Goal: Check status

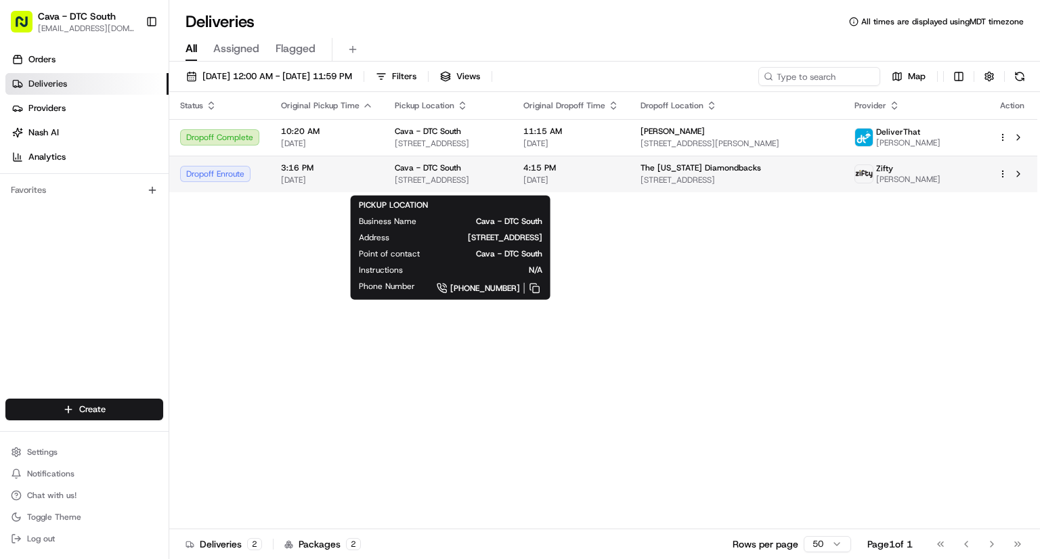
click at [502, 183] on span "[STREET_ADDRESS]" at bounding box center [448, 180] width 107 height 11
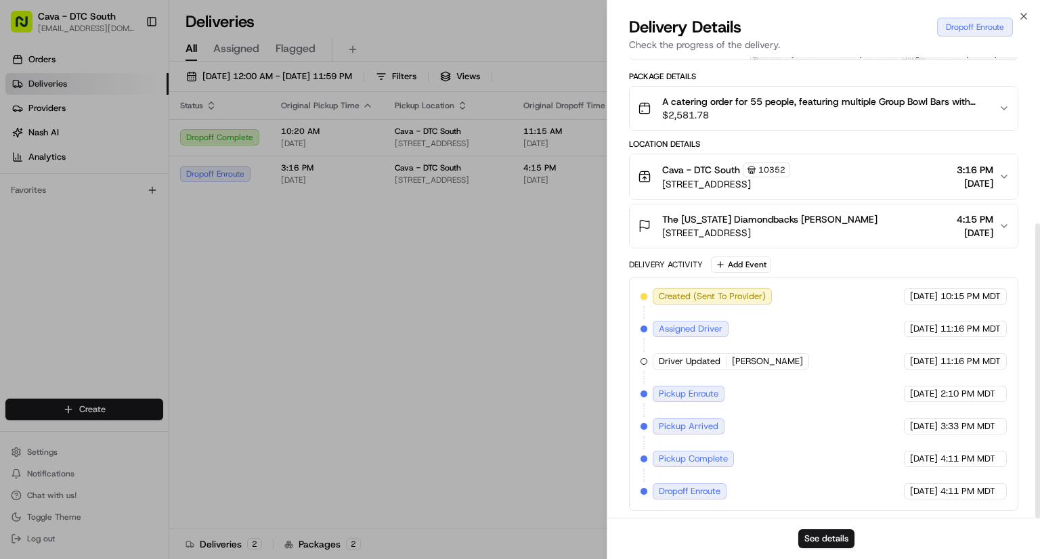
scroll to position [261, 0]
click at [824, 536] on button "See details" at bounding box center [827, 539] width 56 height 19
click at [826, 540] on button "See details" at bounding box center [827, 539] width 56 height 19
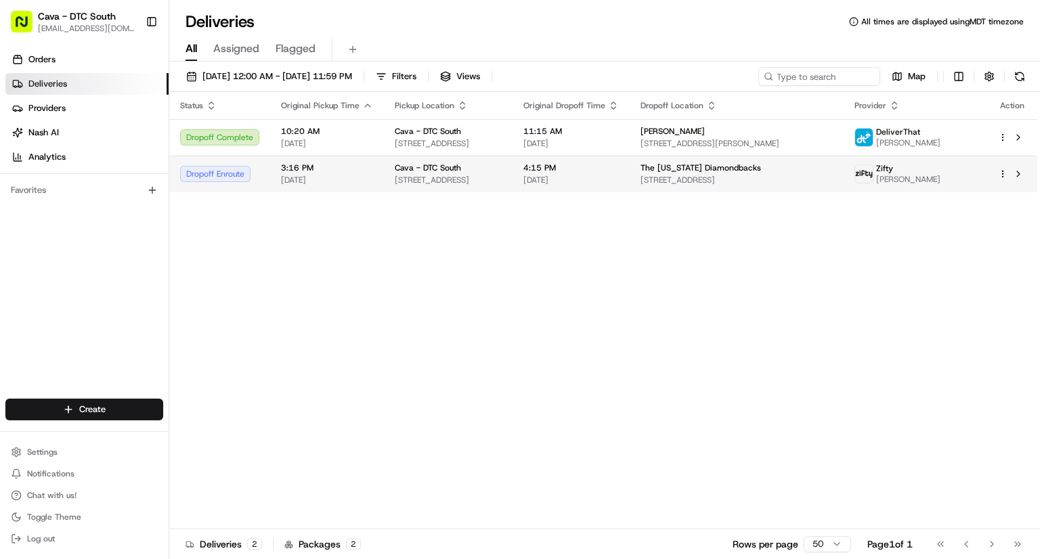
click at [439, 192] on td "Cava - DTC South 8507 E Arapahoe Rd, Greenwood Village, CO 80112, USA" at bounding box center [448, 174] width 129 height 37
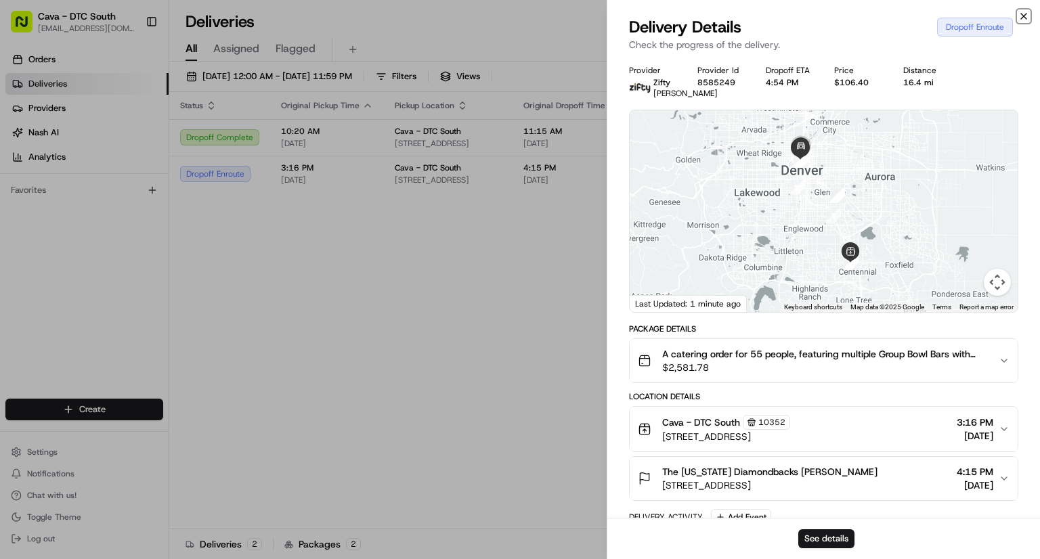
click at [1027, 15] on icon "button" at bounding box center [1024, 16] width 11 height 11
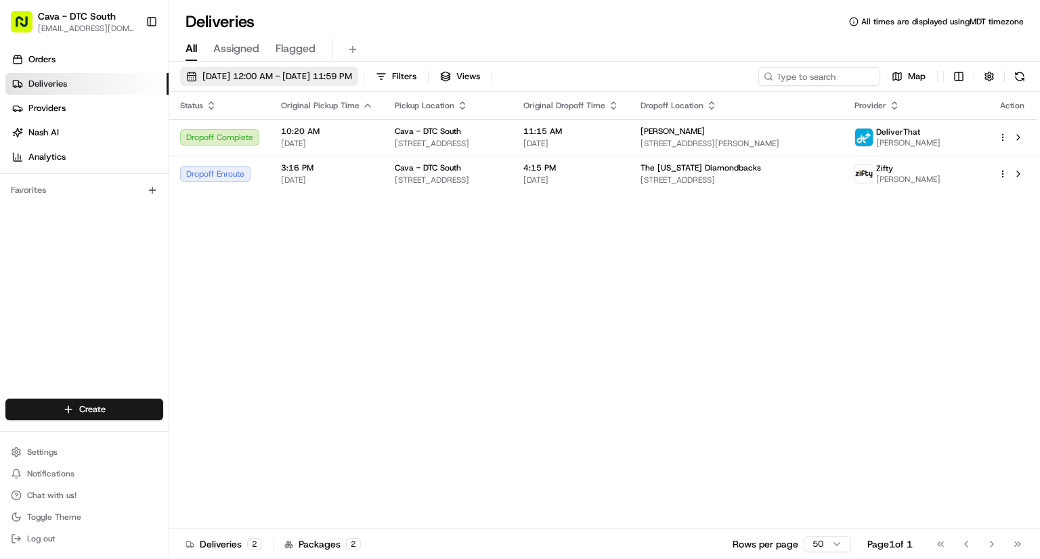
click at [237, 75] on span "08/16/2025 12:00 AM - 08/16/2025 11:59 PM" at bounding box center [278, 76] width 150 height 12
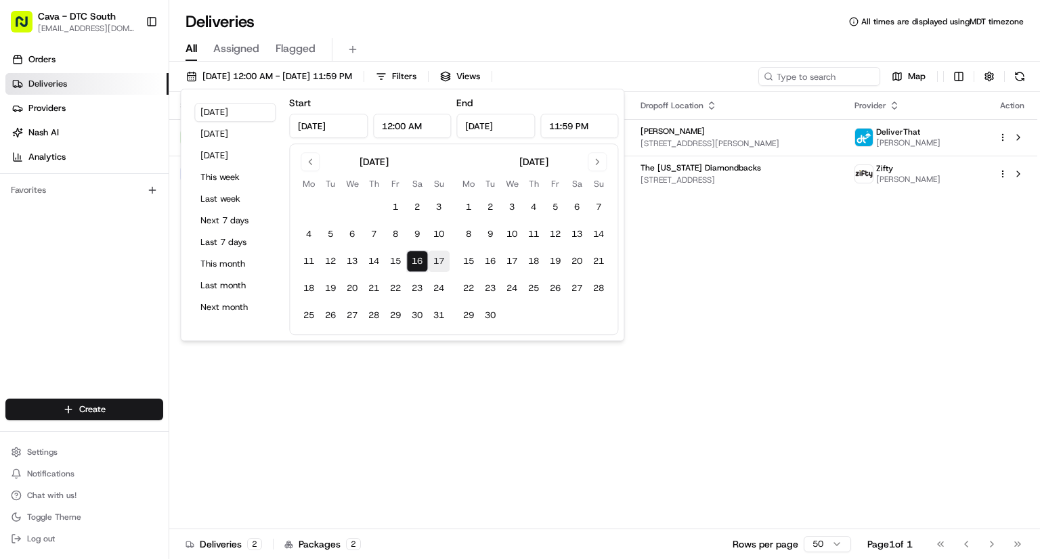
click at [436, 259] on button "17" at bounding box center [439, 262] width 22 height 22
type input "Aug 17, 2025"
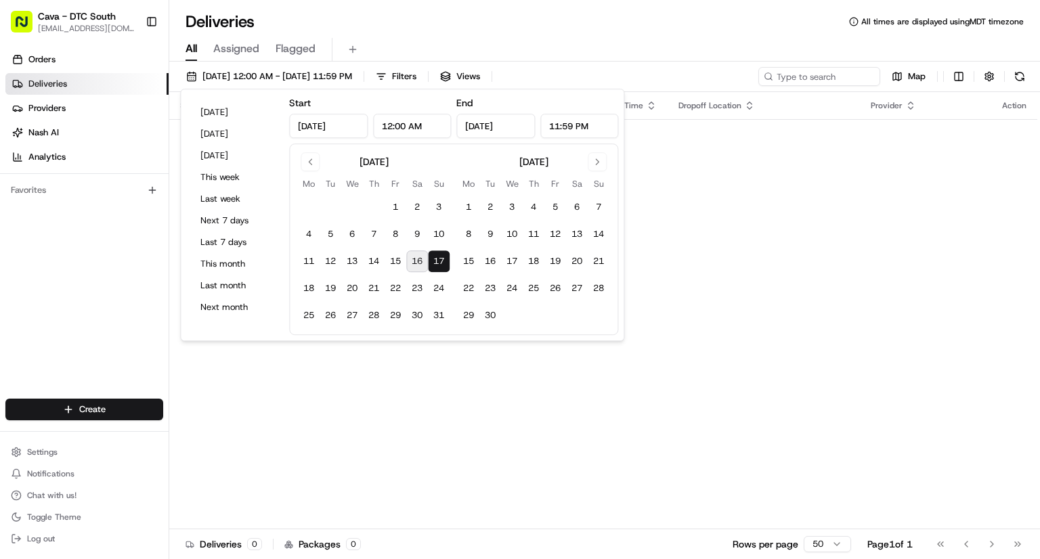
click at [419, 261] on button "16" at bounding box center [417, 262] width 22 height 22
type input "Aug 16, 2025"
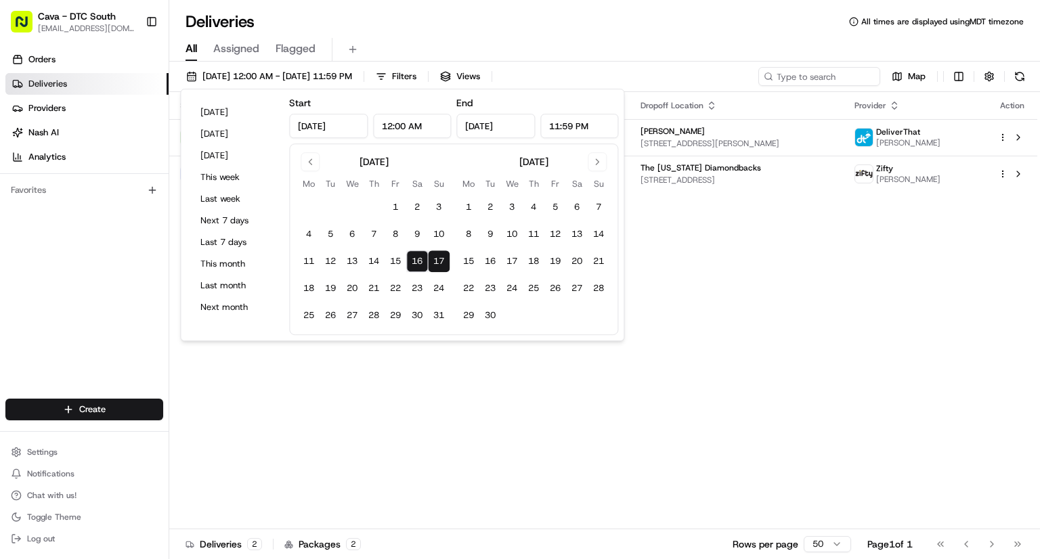
click at [467, 33] on div "All Assigned Flagged" at bounding box center [604, 47] width 871 height 29
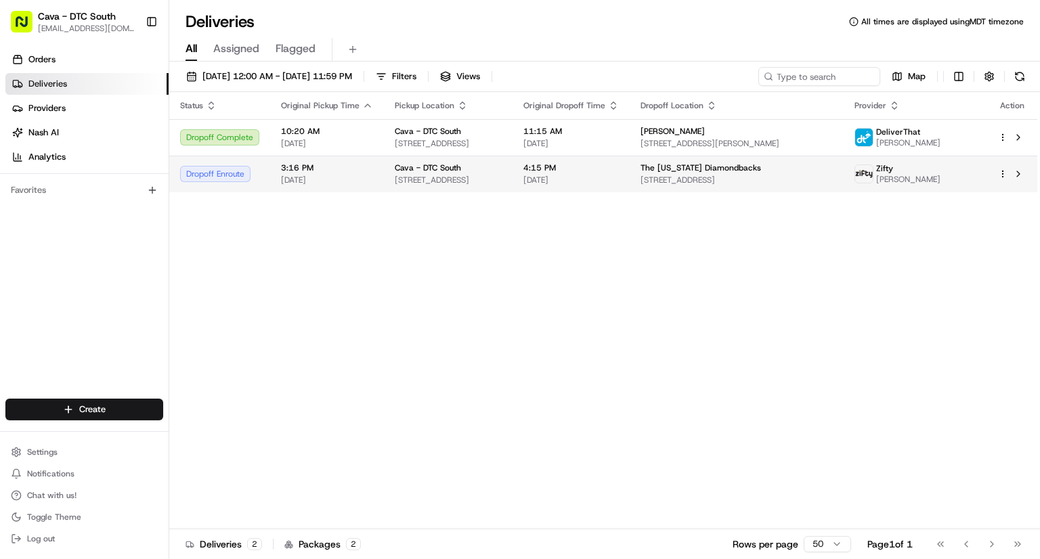
click at [756, 186] on span "[STREET_ADDRESS]" at bounding box center [737, 180] width 192 height 11
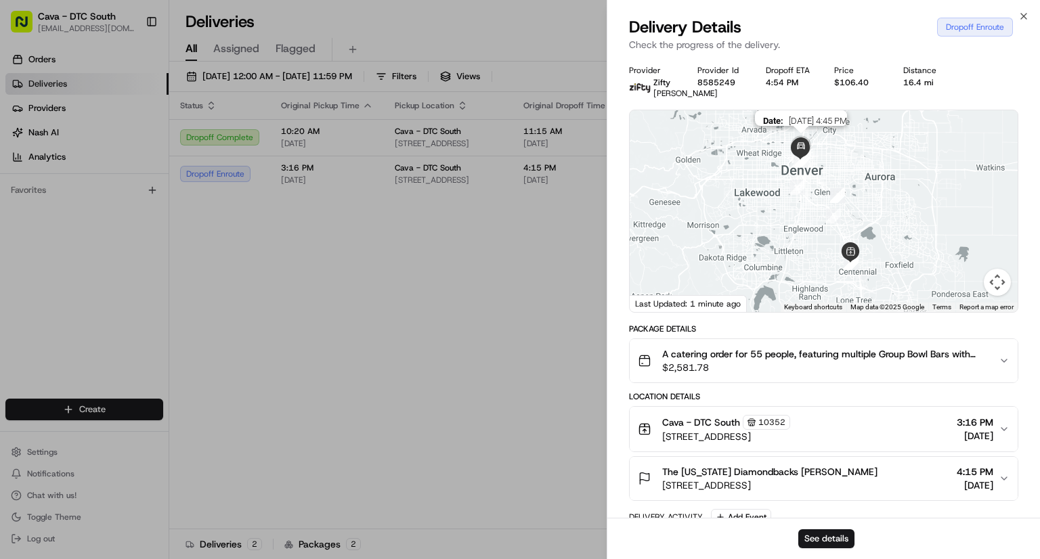
click at [802, 161] on img at bounding box center [801, 146] width 27 height 27
click at [997, 291] on button "Map camera controls" at bounding box center [997, 282] width 27 height 27
click at [966, 296] on button "Zoom out" at bounding box center [963, 282] width 27 height 27
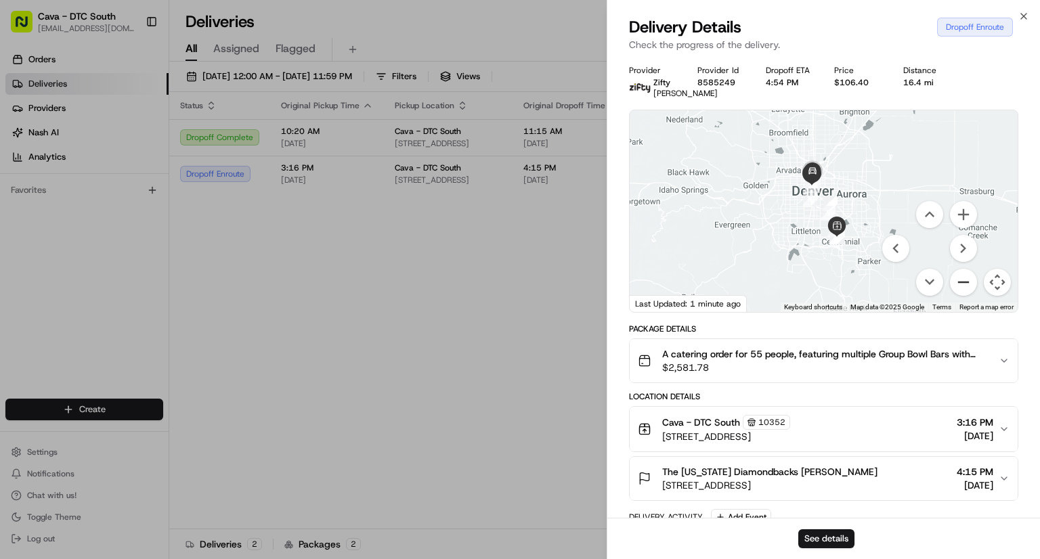
click at [967, 296] on button "Zoom out" at bounding box center [963, 282] width 27 height 27
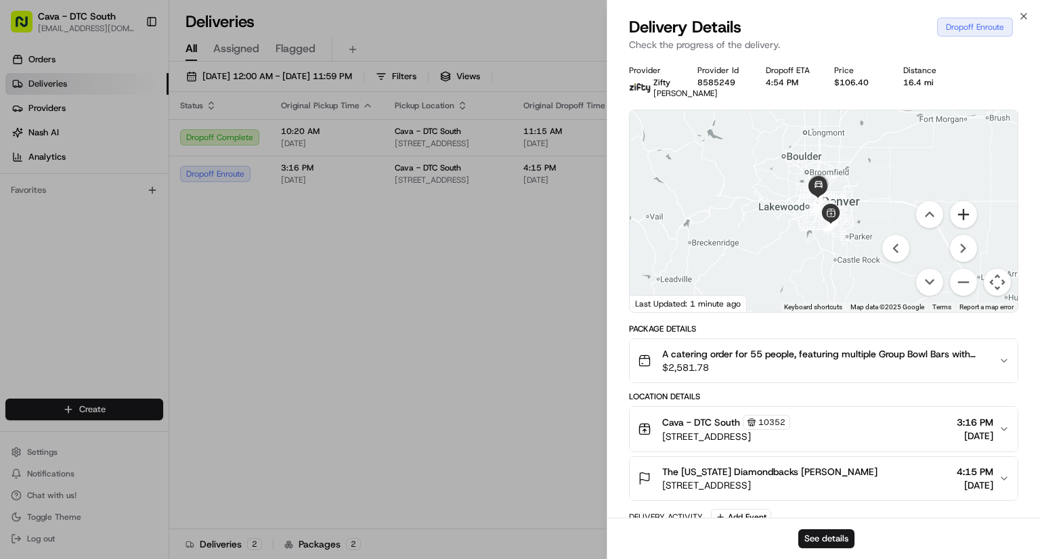
click at [969, 228] on button "Zoom in" at bounding box center [963, 214] width 27 height 27
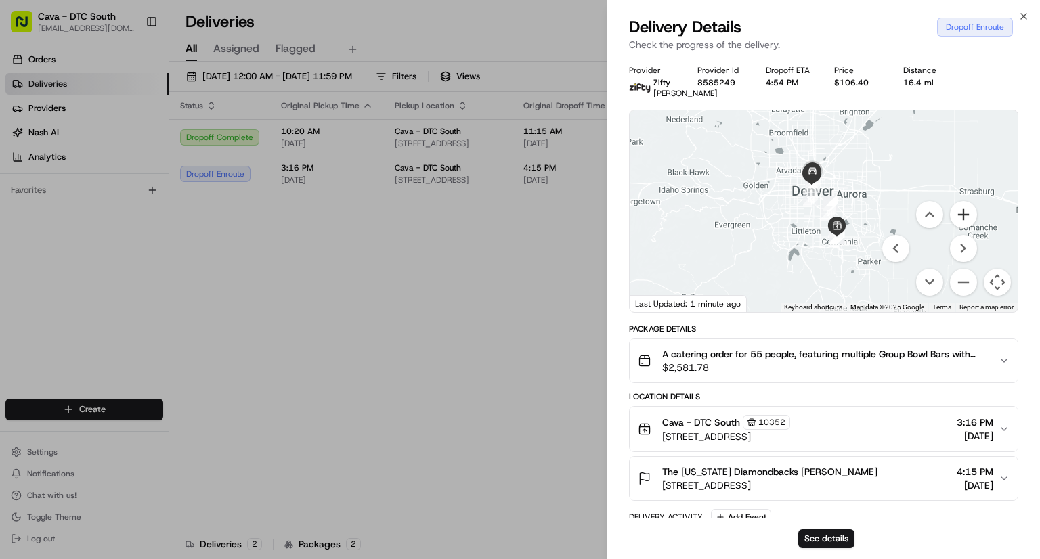
click at [969, 228] on button "Zoom in" at bounding box center [963, 214] width 27 height 27
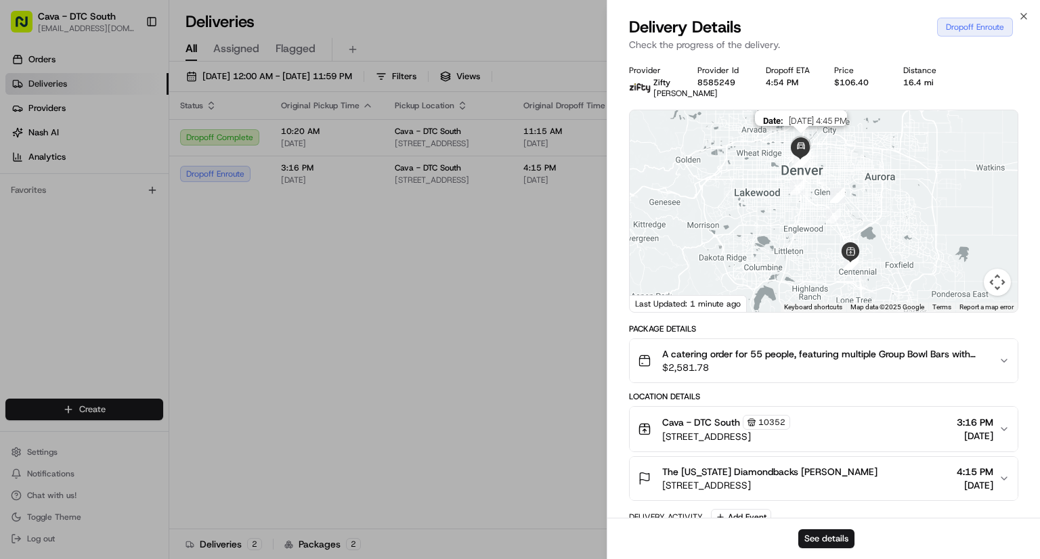
click at [797, 156] on img at bounding box center [801, 146] width 27 height 27
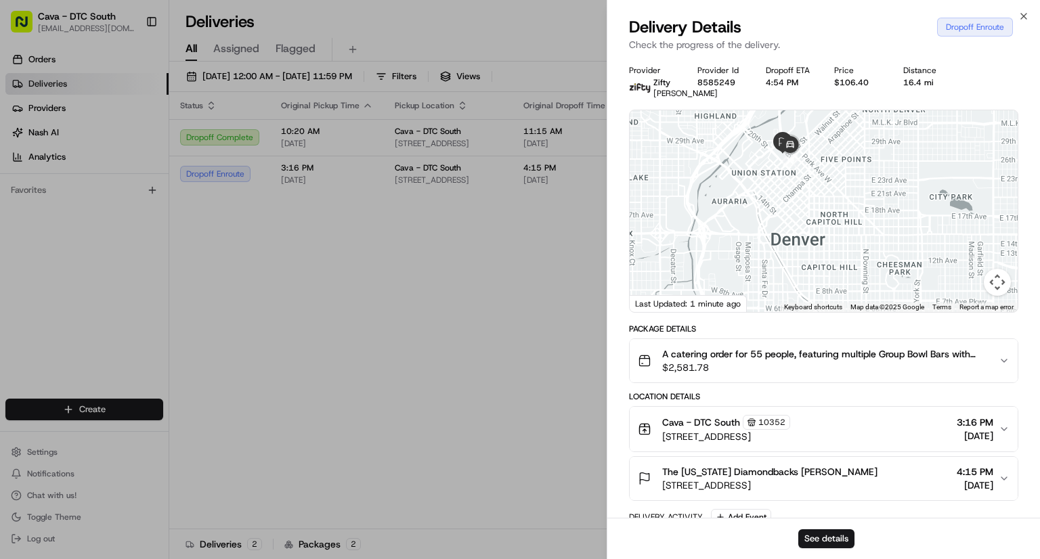
drag, startPoint x: 790, startPoint y: 163, endPoint x: 799, endPoint y: 280, distance: 117.5
click at [799, 280] on div at bounding box center [824, 211] width 388 height 202
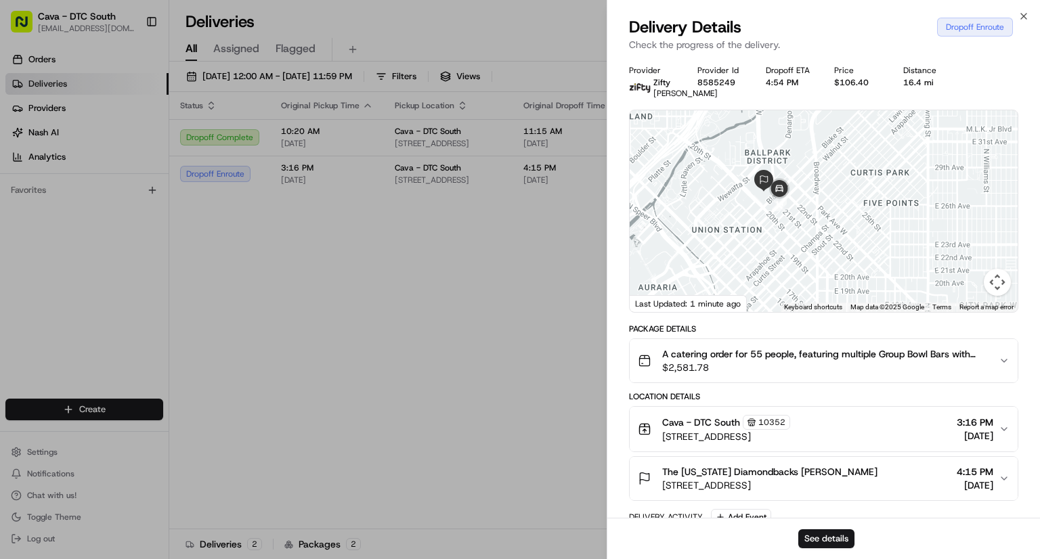
drag, startPoint x: 774, startPoint y: 182, endPoint x: 769, endPoint y: 223, distance: 41.0
click at [769, 223] on div at bounding box center [824, 211] width 388 height 202
